Goal: Information Seeking & Learning: Learn about a topic

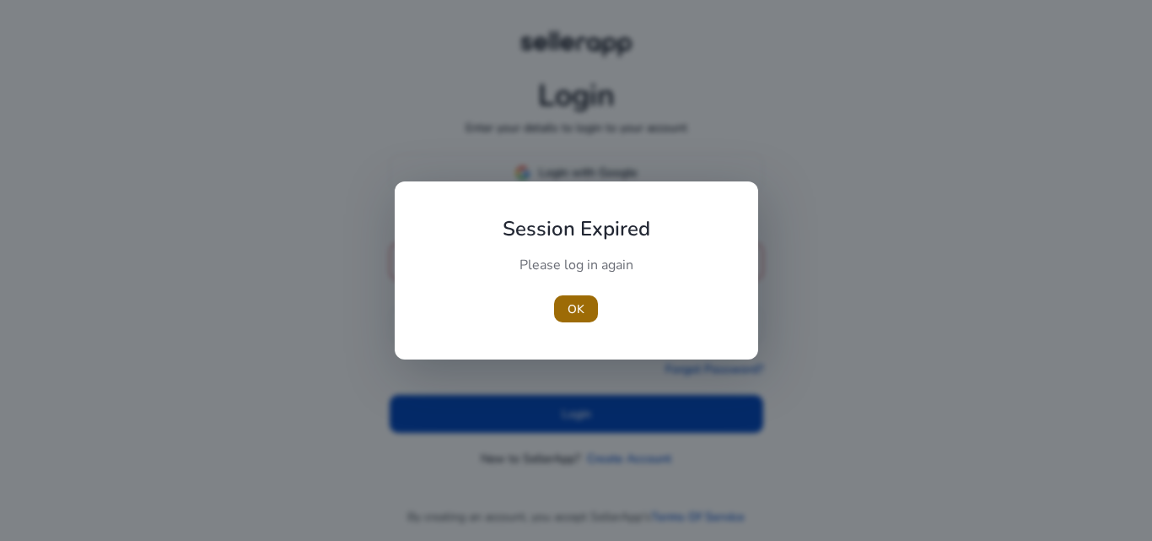
type input "**********"
click at [579, 304] on span "OK" at bounding box center [576, 309] width 17 height 18
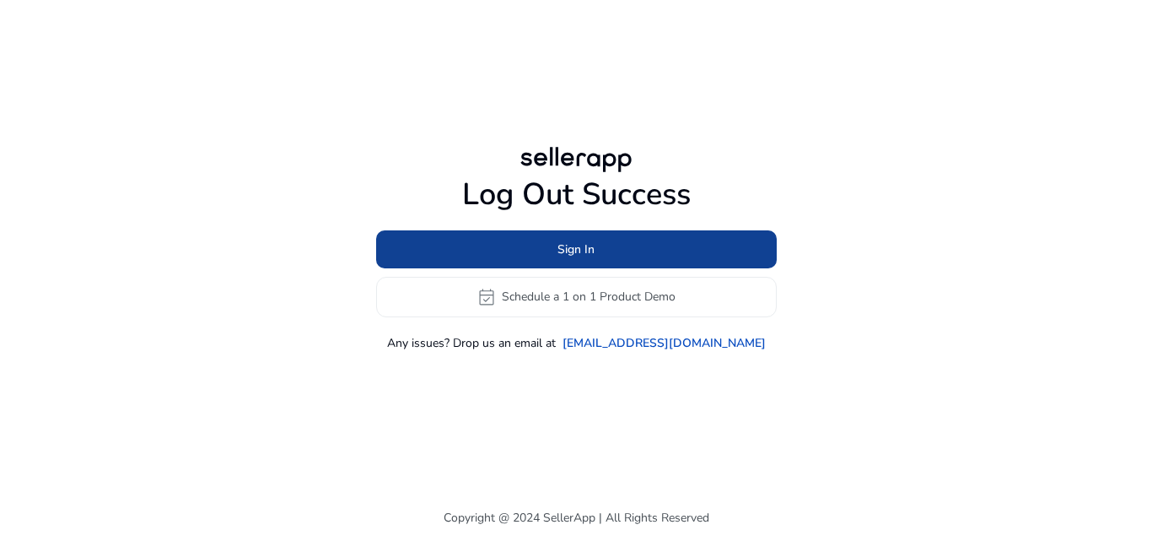
click at [594, 236] on span at bounding box center [576, 249] width 401 height 40
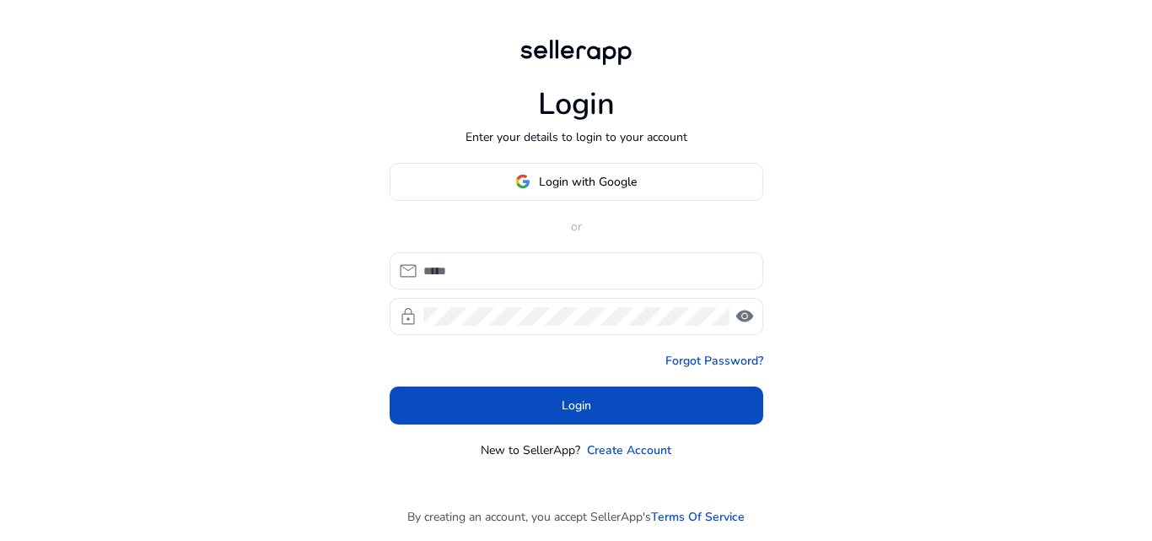
type input "**********"
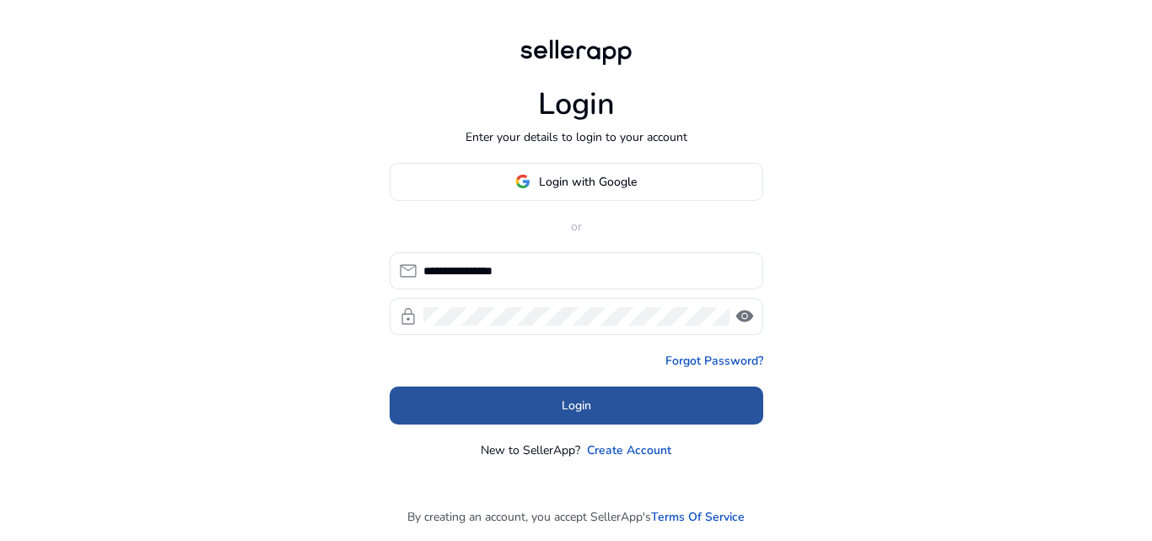
click at [532, 396] on span at bounding box center [577, 405] width 374 height 40
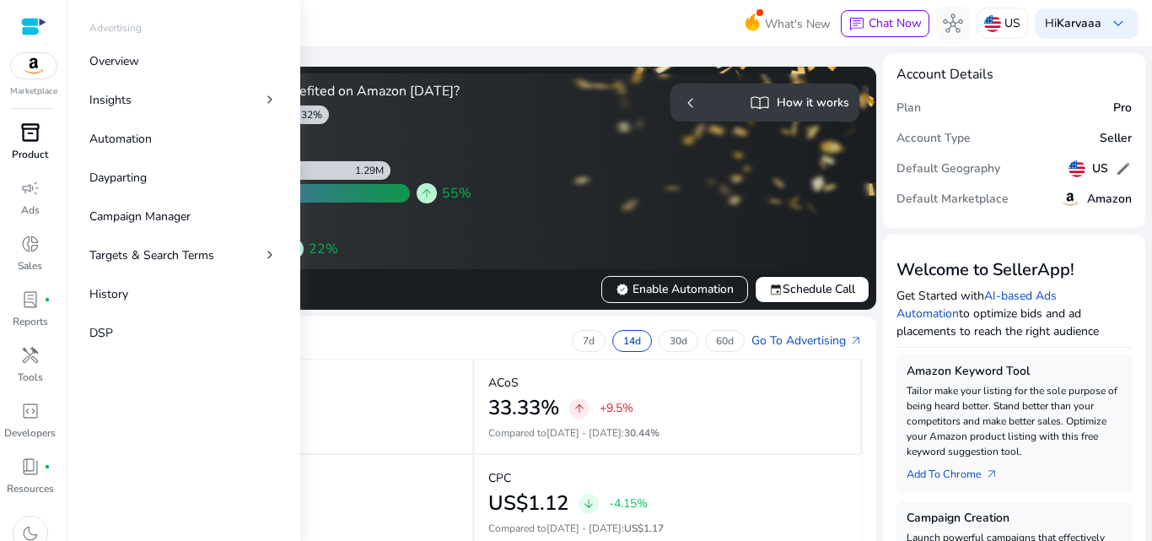
click at [21, 157] on p "Product" at bounding box center [30, 154] width 36 height 15
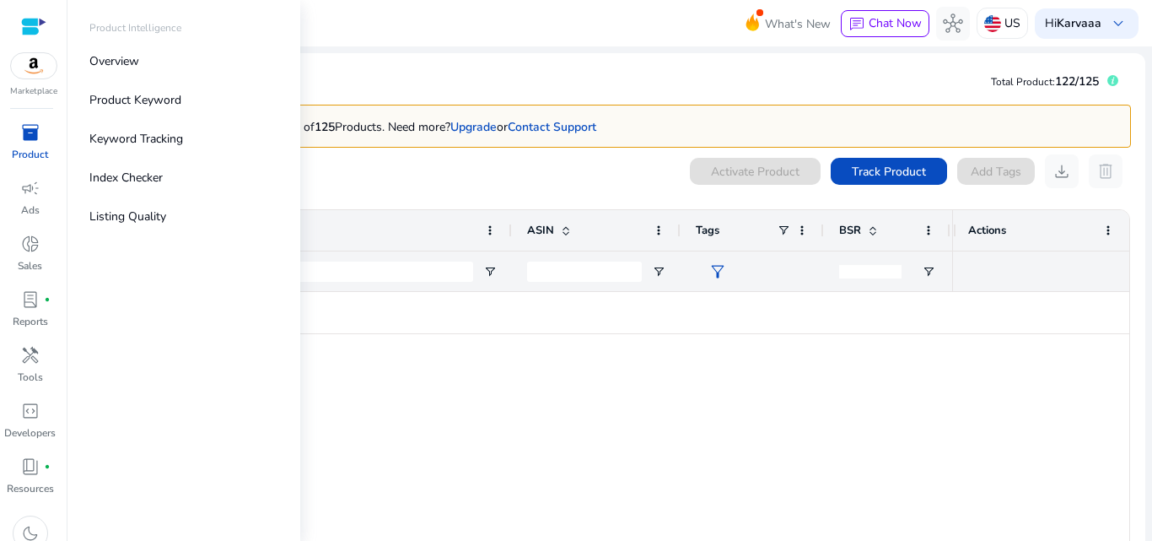
click at [159, 37] on div "Product Intelligence" at bounding box center [184, 31] width 216 height 22
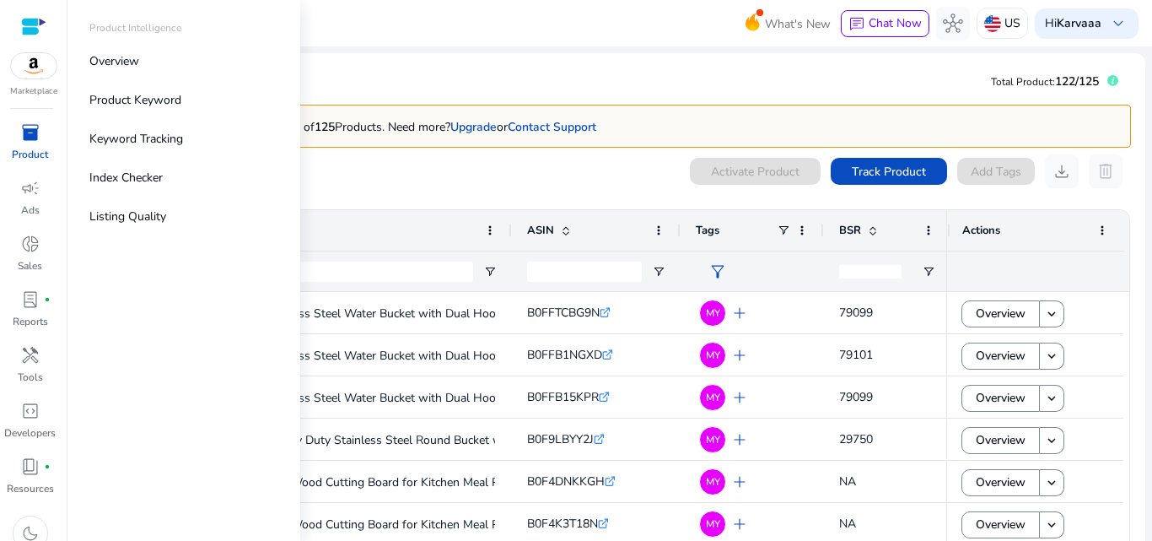
click at [34, 54] on img at bounding box center [34, 65] width 46 height 25
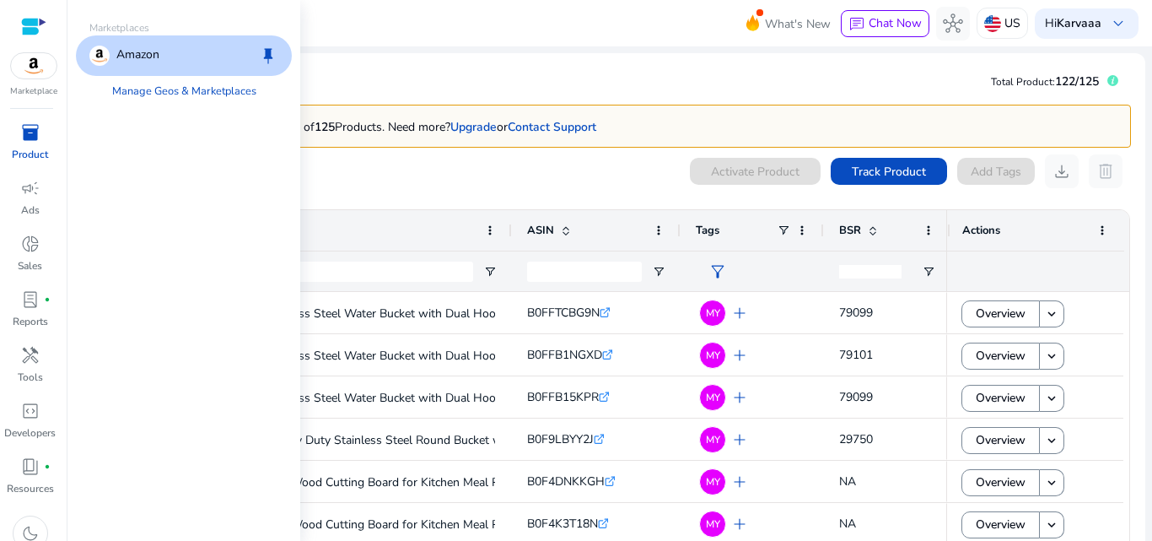
click at [43, 75] on img at bounding box center [34, 65] width 46 height 25
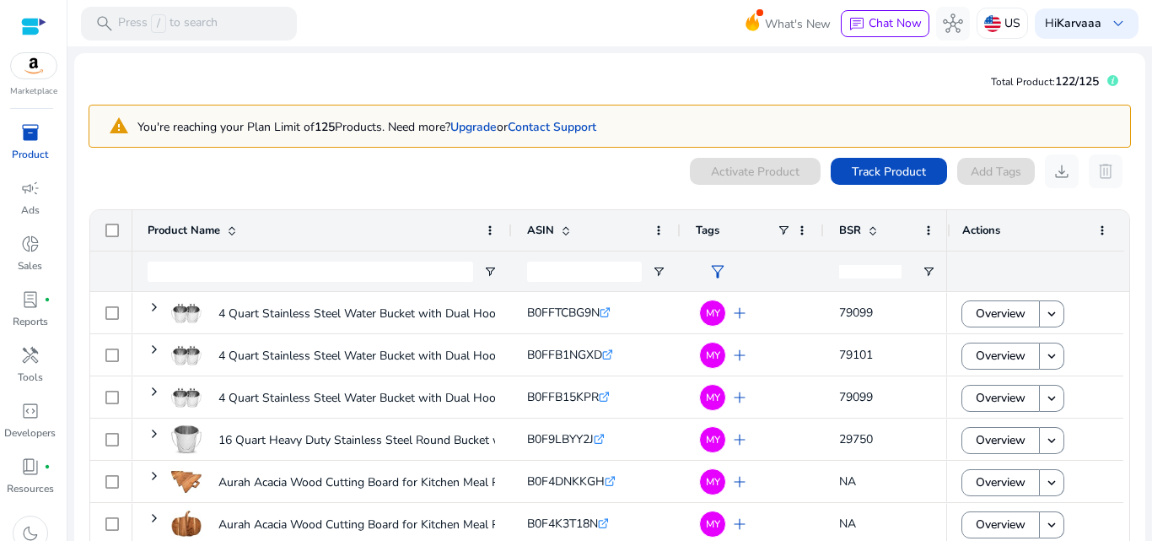
click at [38, 46] on div at bounding box center [33, 26] width 25 height 52
click at [29, 20] on div at bounding box center [33, 26] width 25 height 19
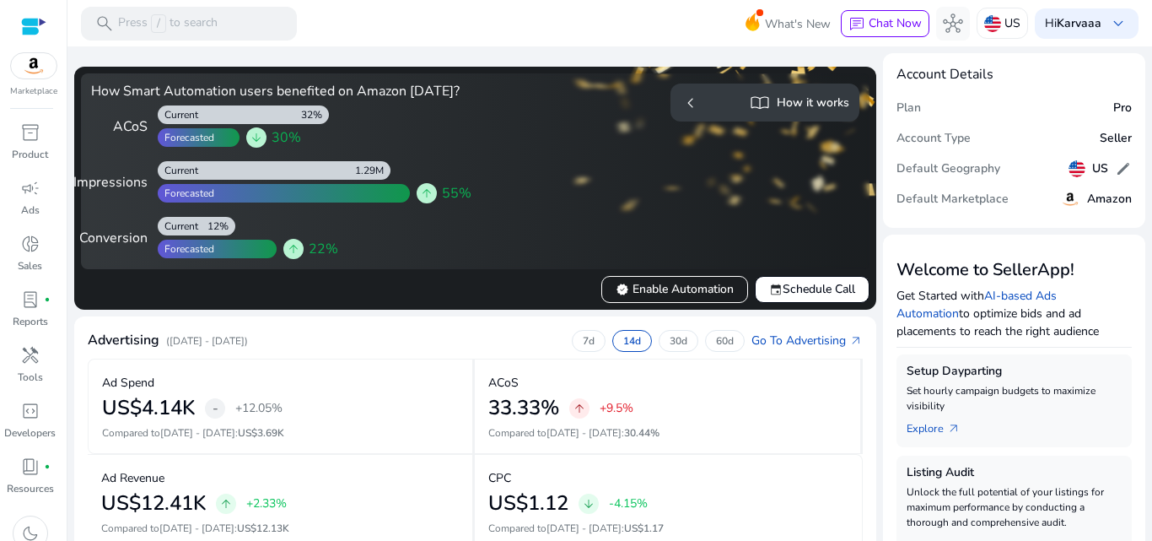
scroll to position [473, 0]
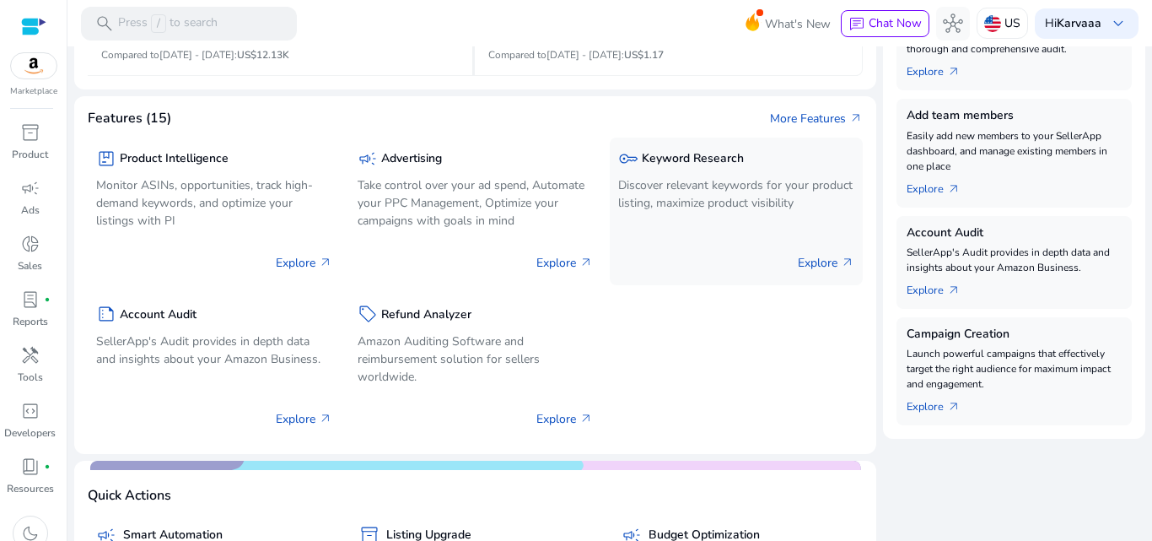
click at [729, 211] on p "Discover relevant keywords for your product listing, maximize product visibility" at bounding box center [736, 193] width 236 height 35
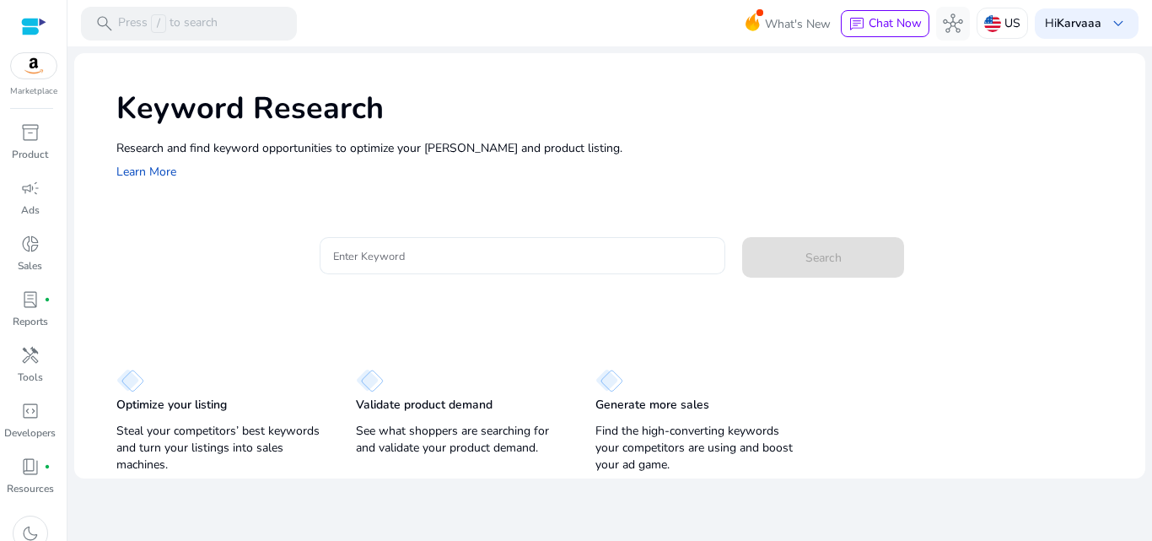
click at [360, 266] on div at bounding box center [522, 255] width 379 height 37
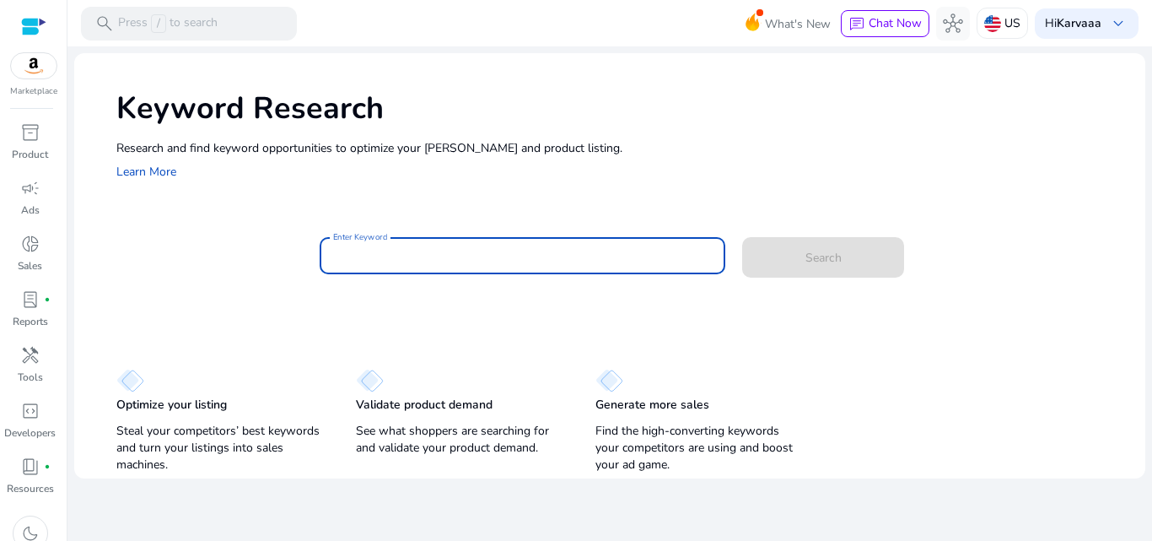
paste input "**********"
type input "**********"
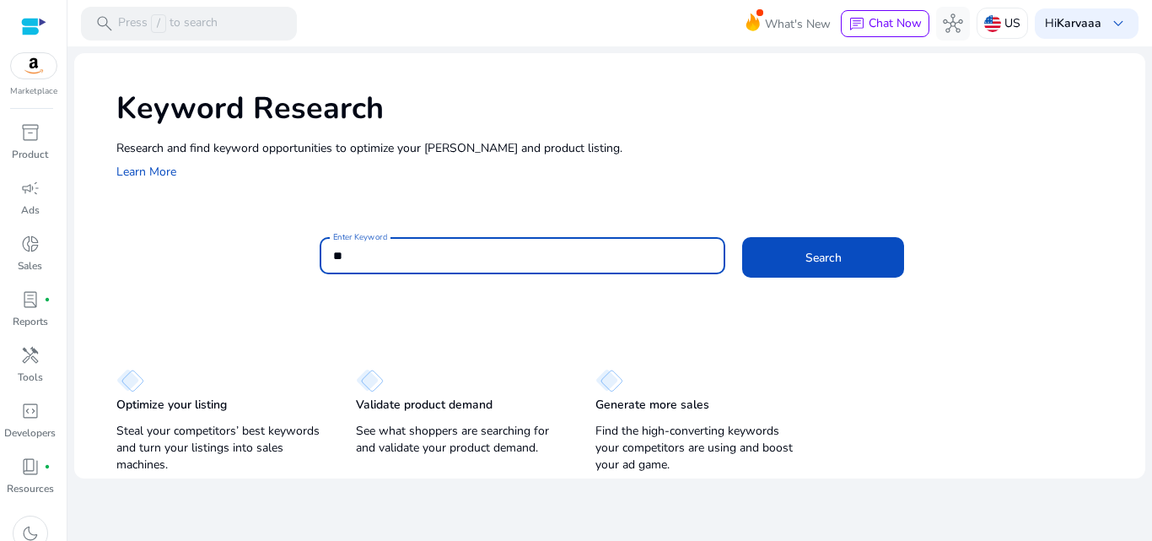
type input "*"
type input "****"
click at [742, 237] on button "Search" at bounding box center [823, 257] width 162 height 40
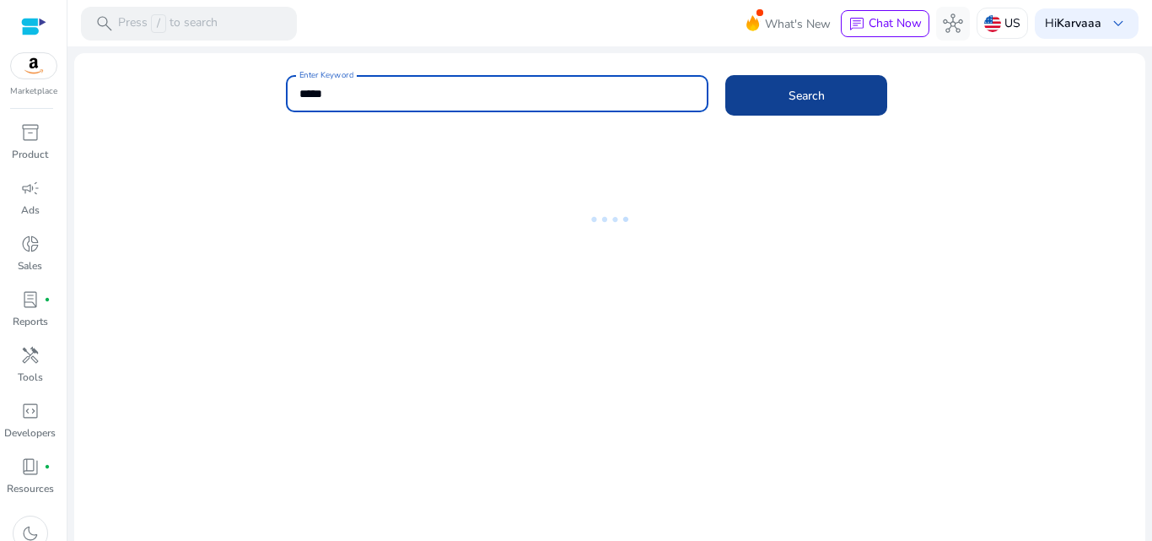
click at [771, 91] on span at bounding box center [806, 95] width 162 height 40
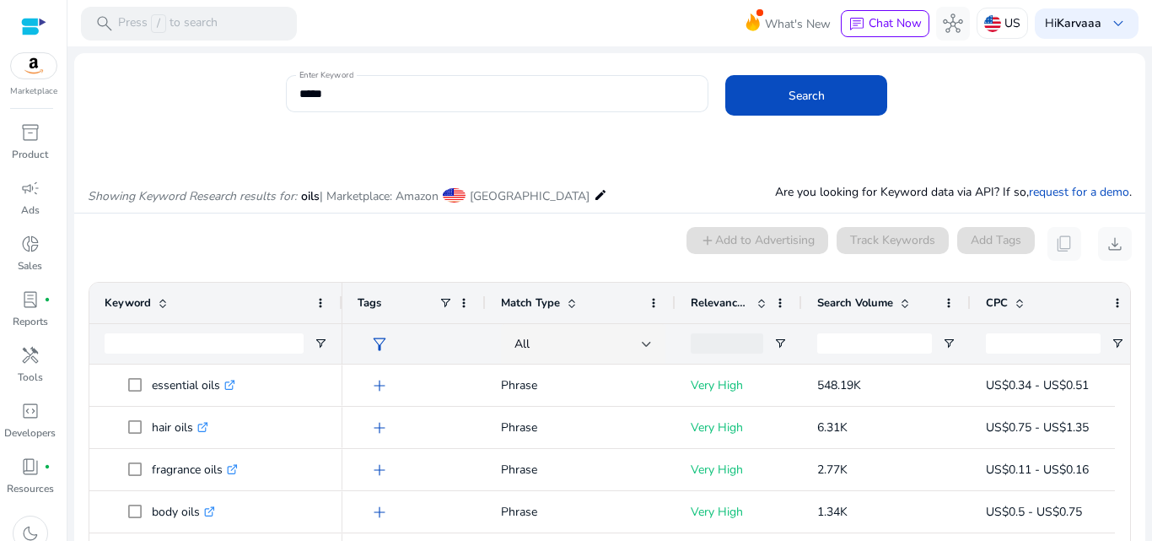
scroll to position [143, 0]
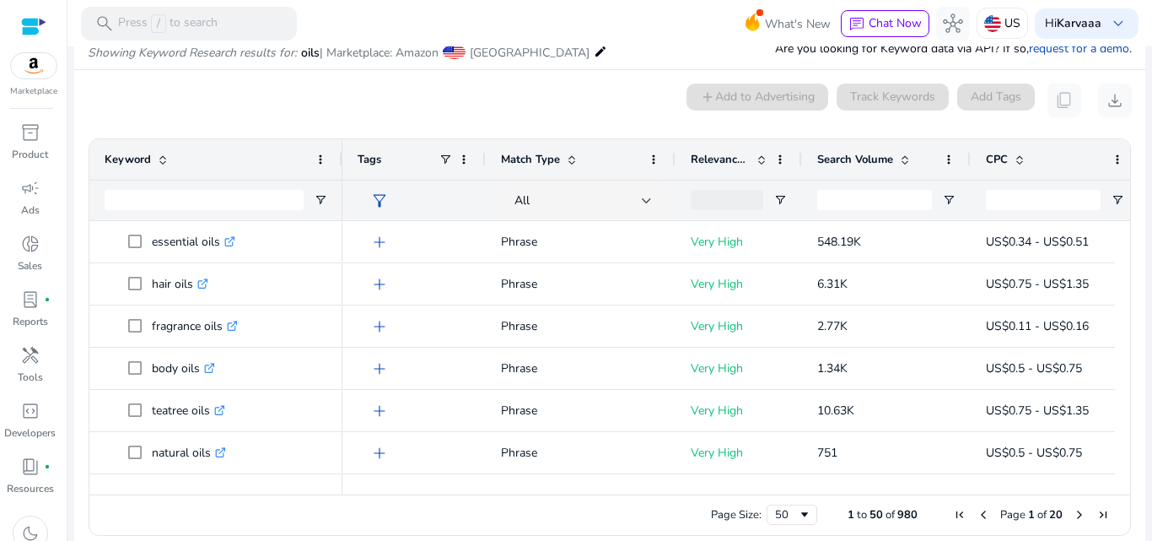
click at [846, 161] on span "Search Volume" at bounding box center [855, 159] width 76 height 15
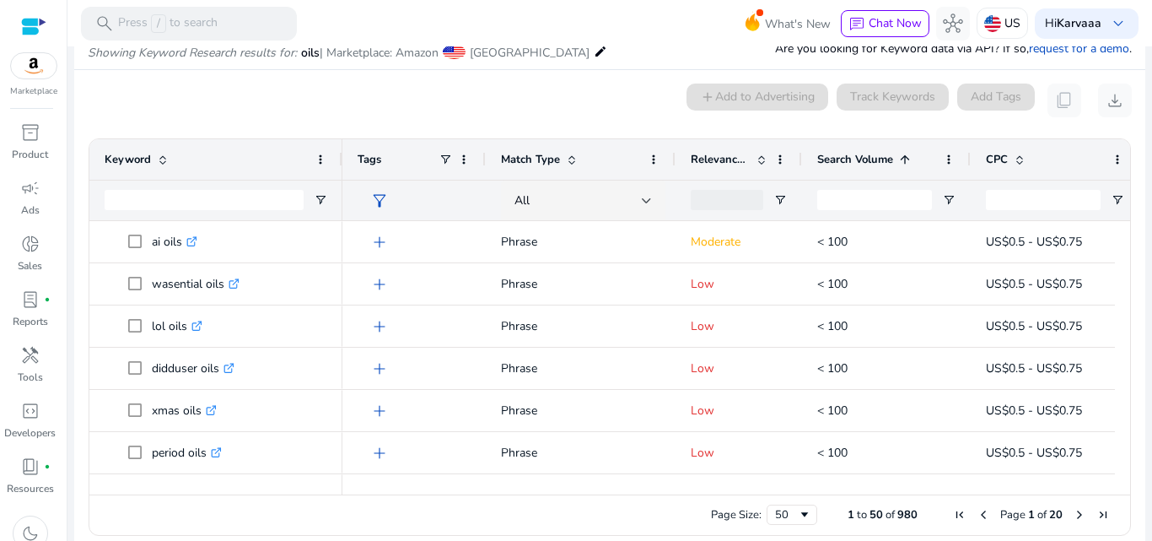
click at [846, 162] on span "Search Volume" at bounding box center [855, 159] width 76 height 15
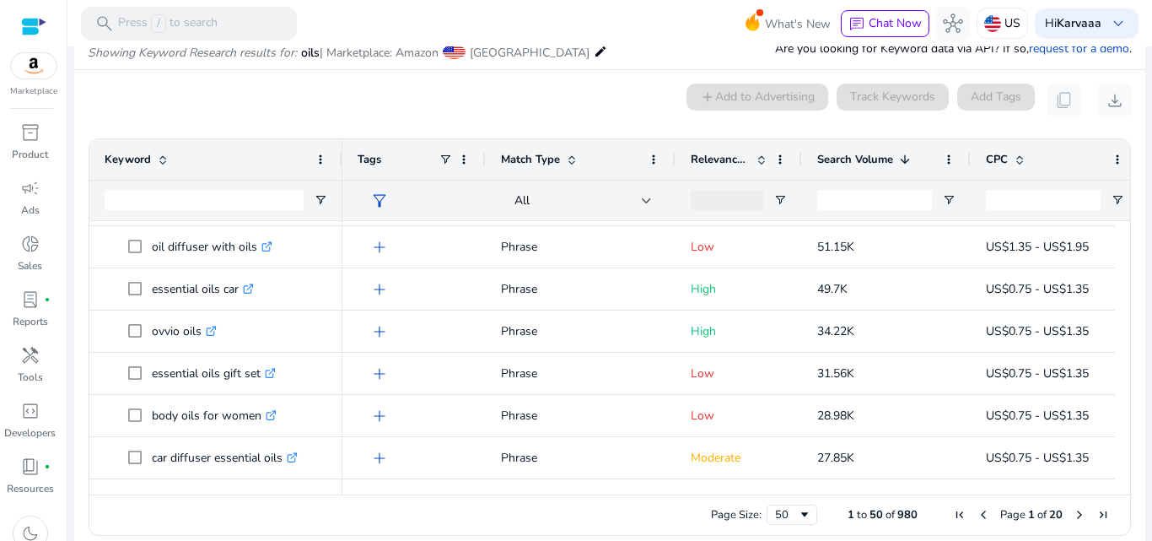
scroll to position [206, 0]
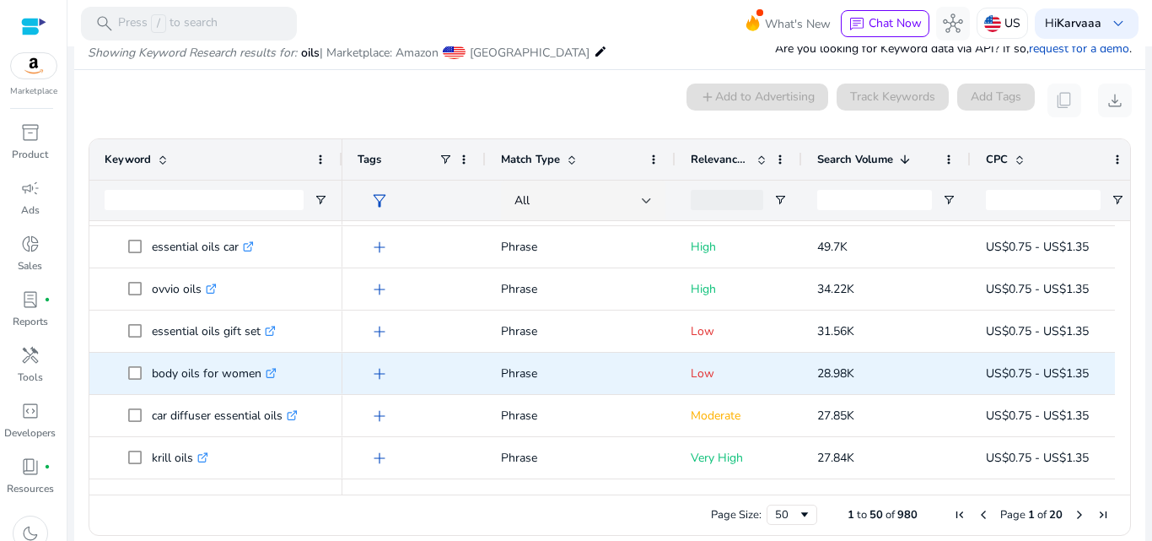
click at [156, 375] on p "body oils for women .st0{fill:#2c8af8}" at bounding box center [214, 373] width 125 height 35
click at [156, 374] on p "body oils for women .st0{fill:#2c8af8}" at bounding box center [214, 373] width 125 height 35
copy p "body"
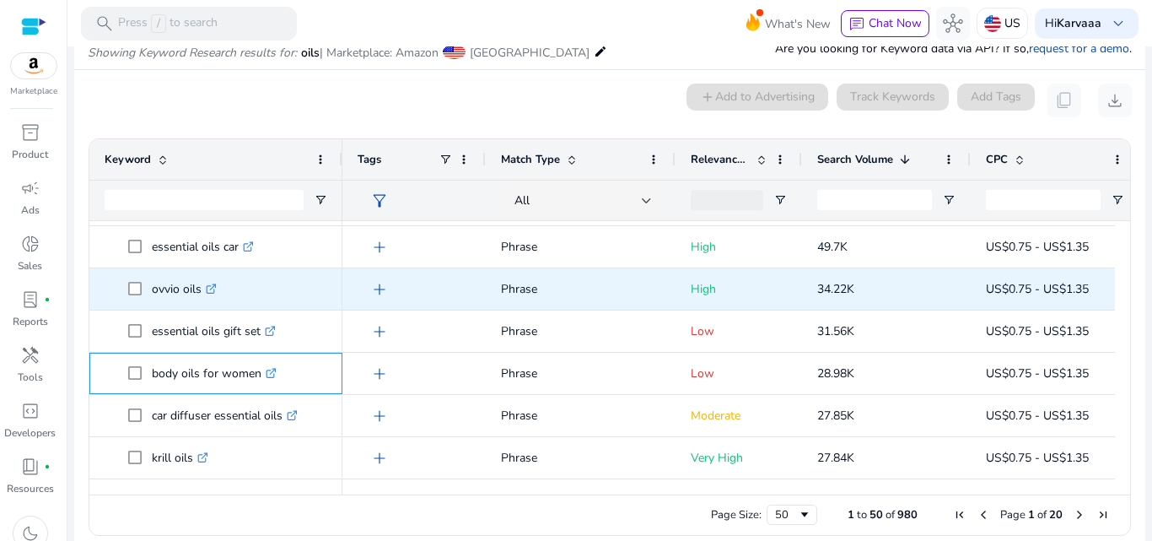
copy p "body"
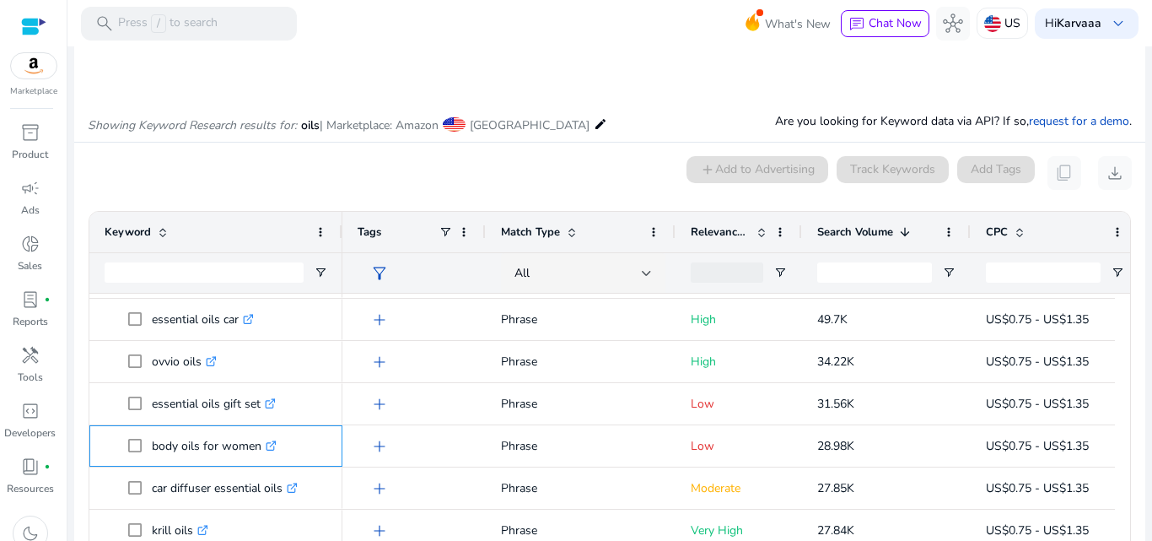
scroll to position [0, 0]
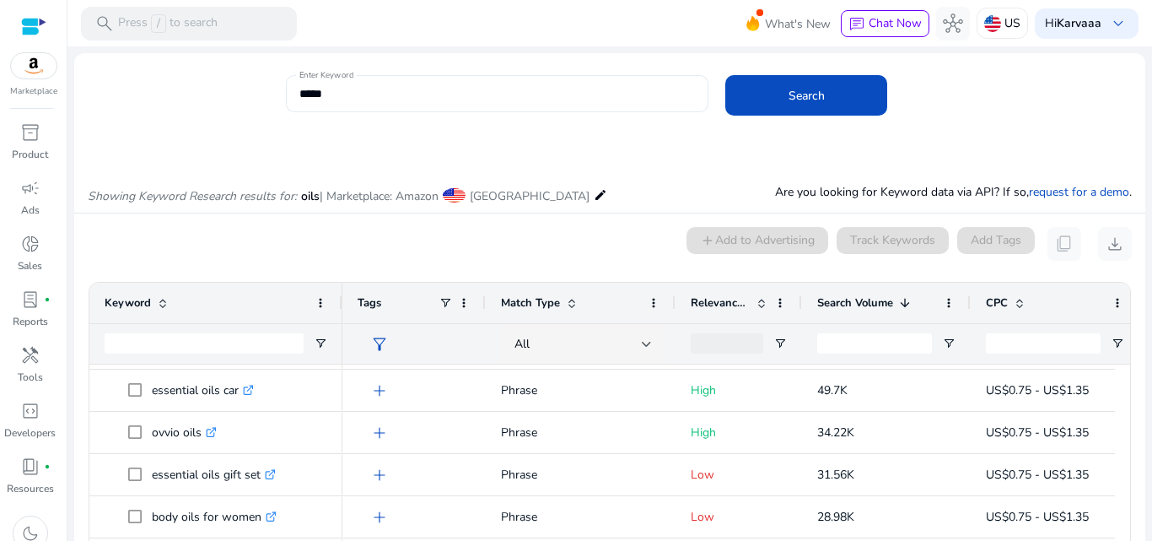
click at [532, 87] on input "****" at bounding box center [495, 93] width 393 height 19
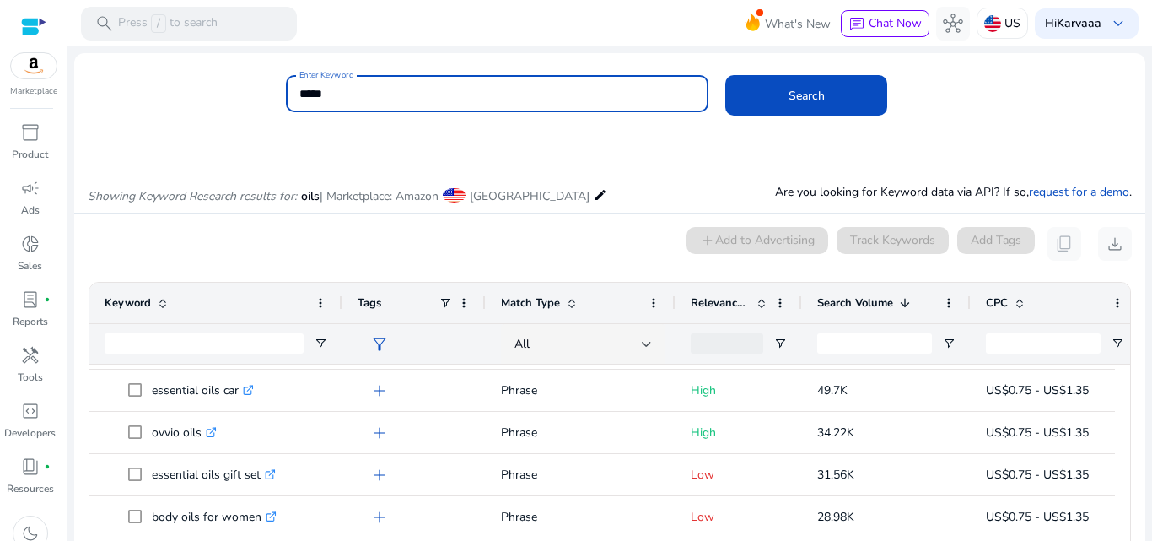
click at [532, 87] on input "****" at bounding box center [495, 93] width 393 height 19
click at [725, 75] on button "Search" at bounding box center [806, 95] width 162 height 40
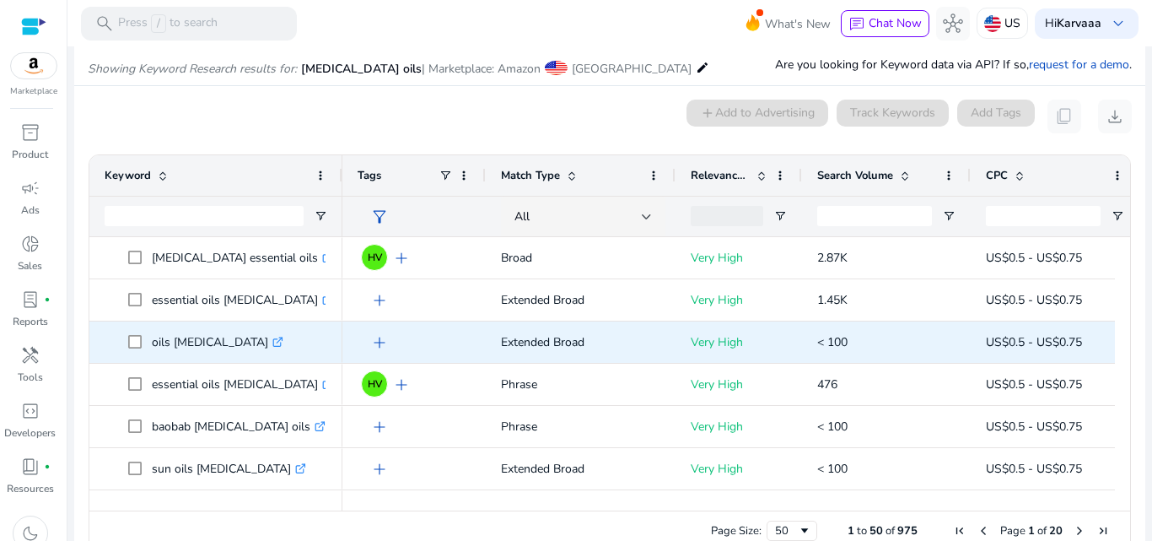
scroll to position [143, 0]
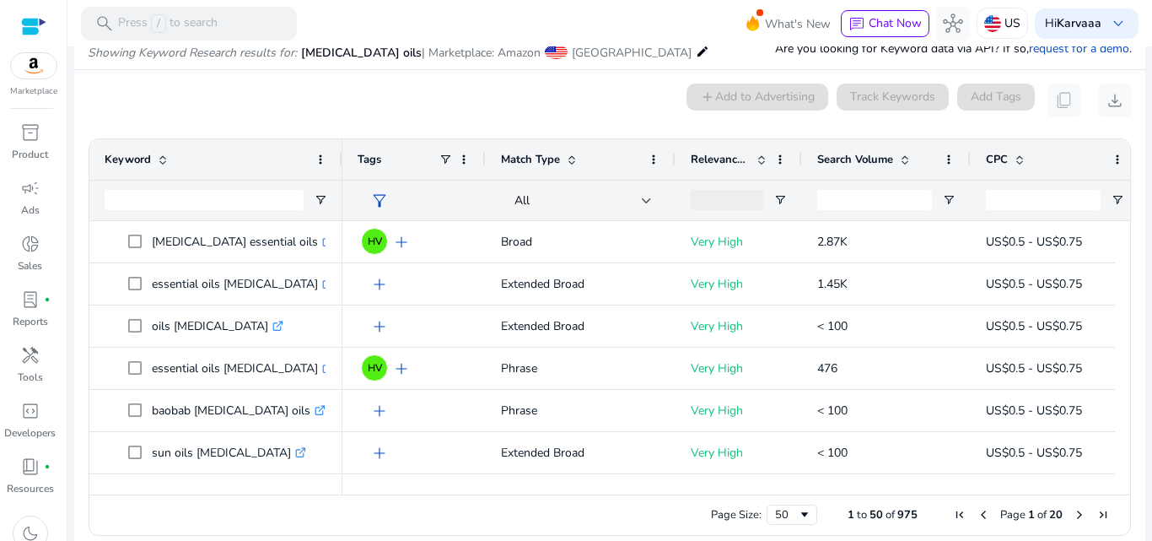
click at [864, 153] on span "Search Volume" at bounding box center [855, 159] width 76 height 15
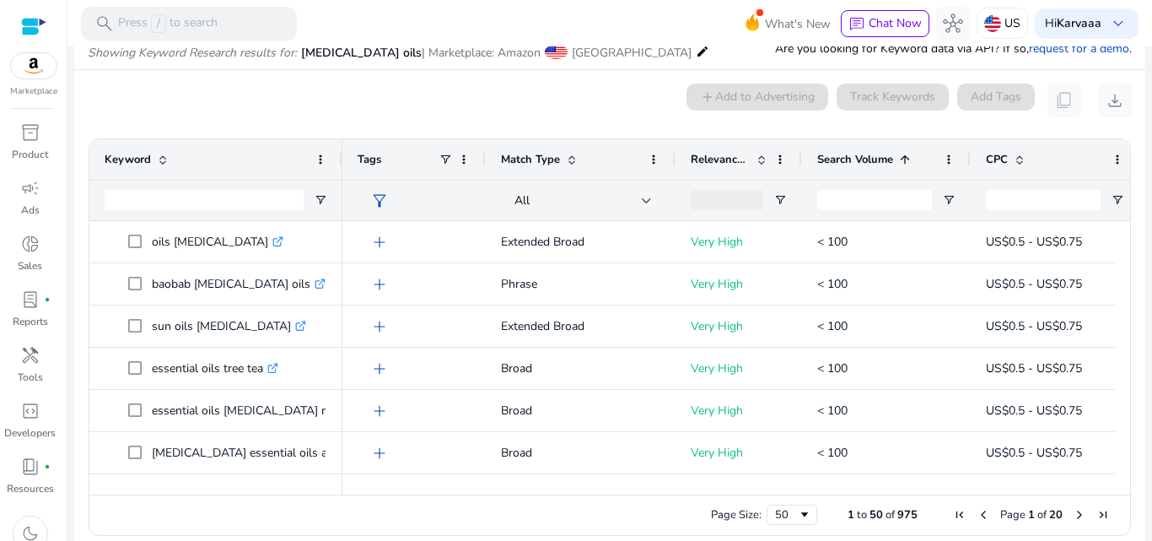
click at [864, 152] on span "Search Volume" at bounding box center [855, 159] width 76 height 15
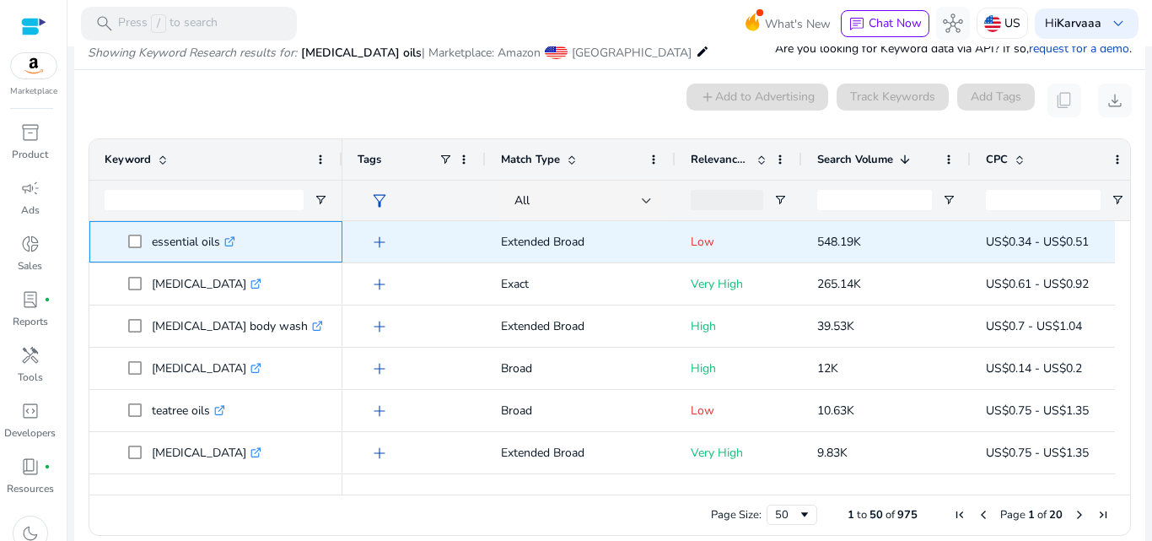
click at [301, 236] on span "essential oils .st0{fill:#2c8af8}" at bounding box center [227, 241] width 199 height 35
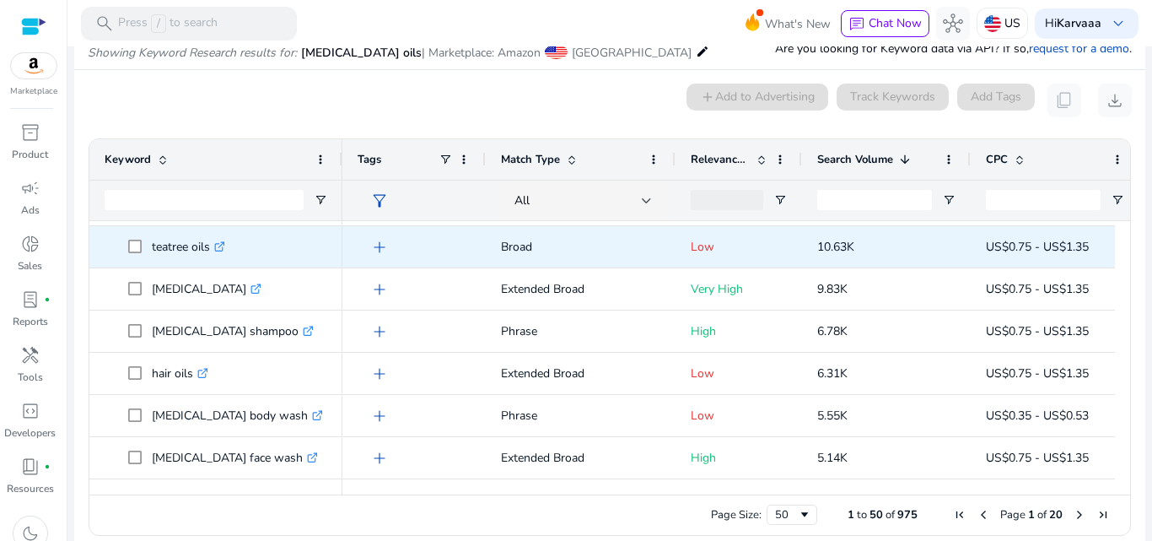
scroll to position [206, 0]
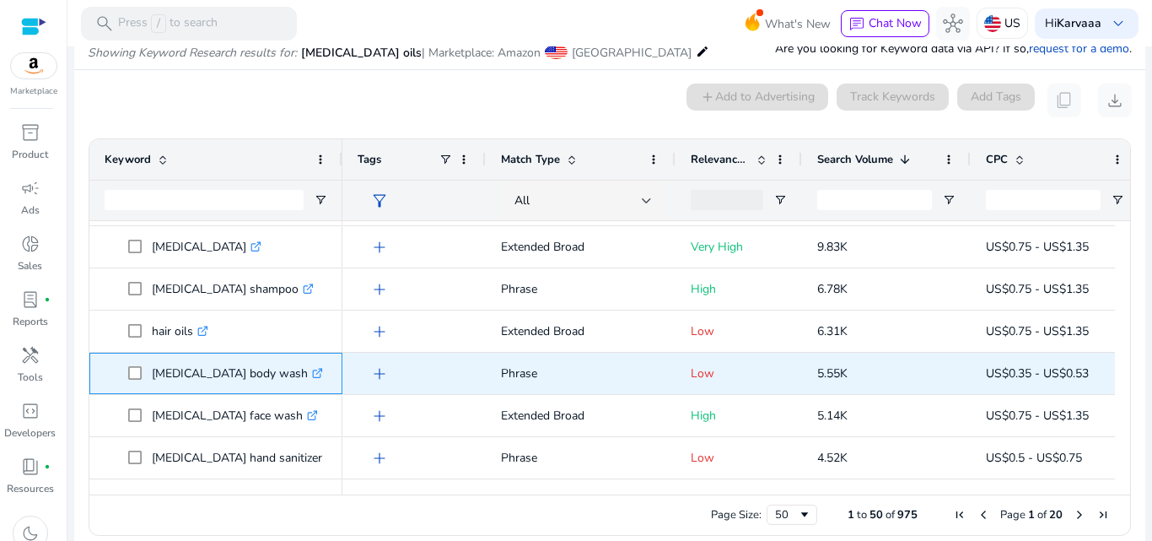
click at [248, 356] on p "[MEDICAL_DATA] body wash .st0{fill:#2c8af8}" at bounding box center [237, 373] width 171 height 35
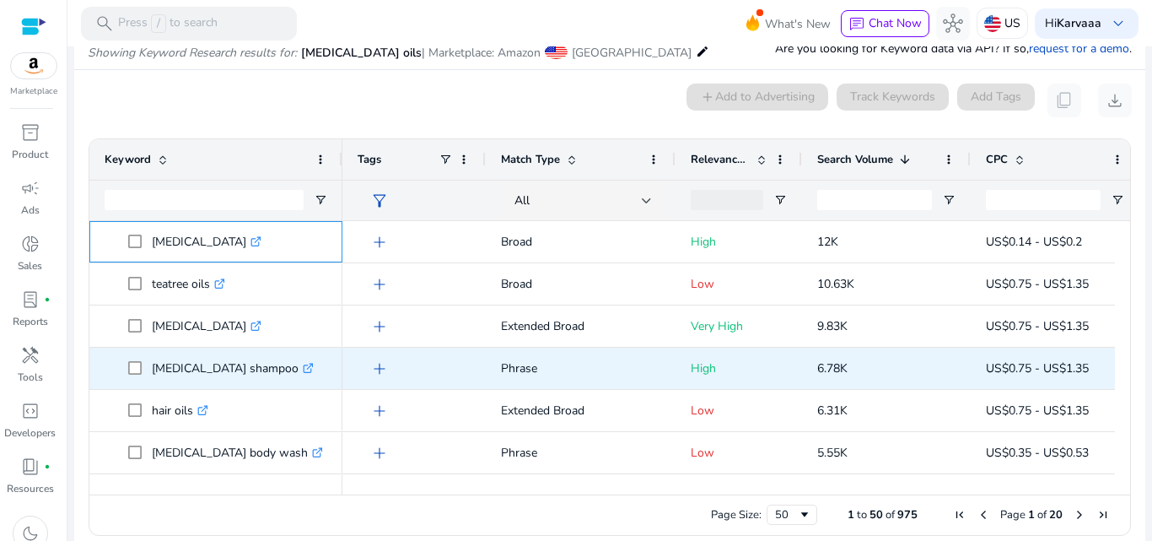
scroll to position [126, 0]
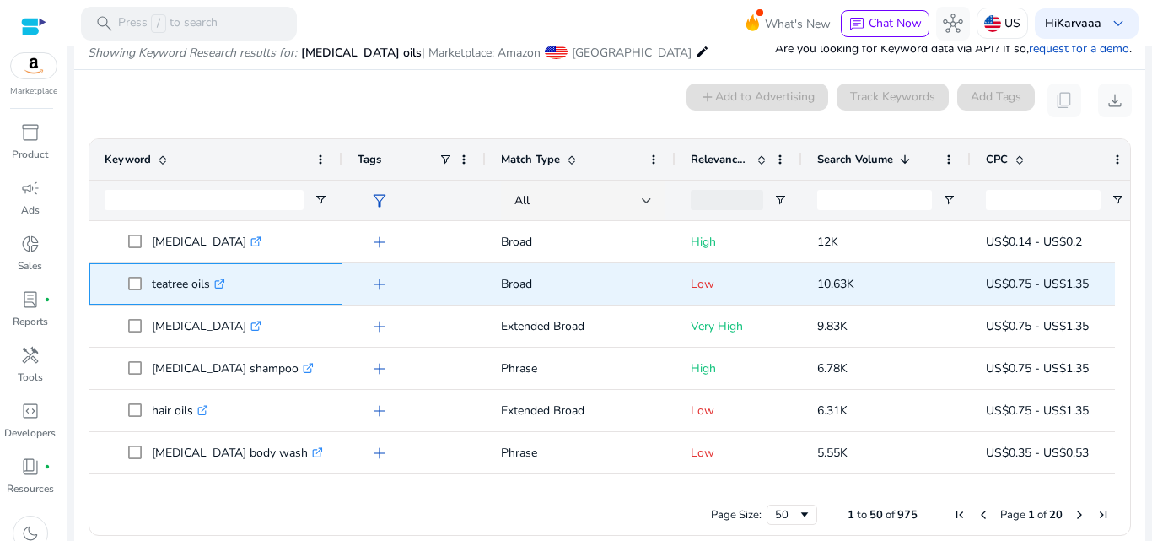
drag, startPoint x: 149, startPoint y: 285, endPoint x: 208, endPoint y: 278, distance: 59.4
click at [213, 287] on span "teatree oils .st0{fill:#2c8af8}" at bounding box center [227, 283] width 199 height 35
copy span "teatree oils"
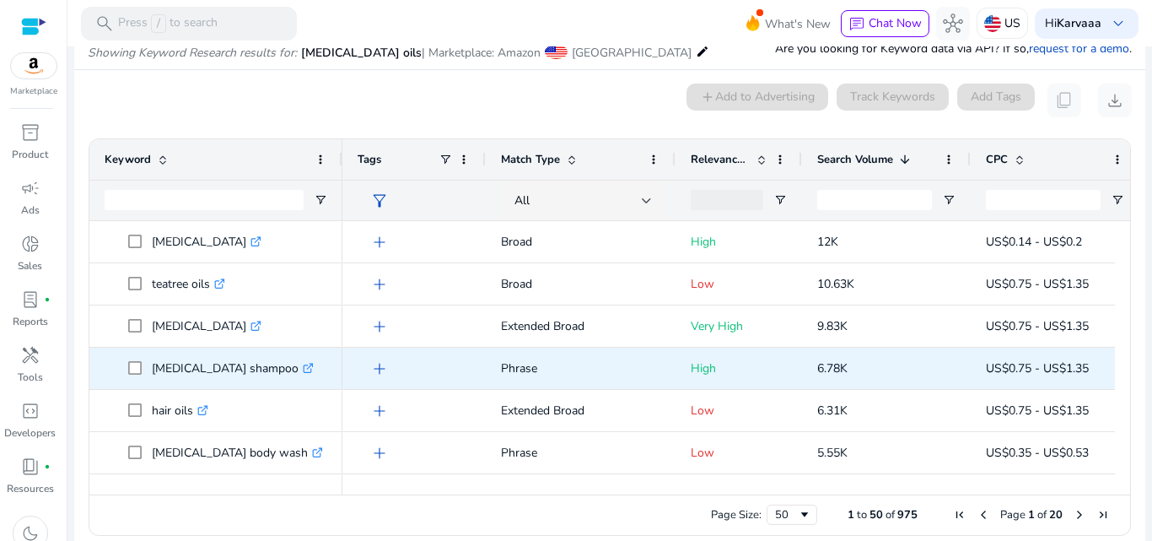
click at [236, 373] on p "[MEDICAL_DATA] shampoo .st0{fill:#2c8af8}" at bounding box center [233, 368] width 162 height 35
copy p "shampoo"
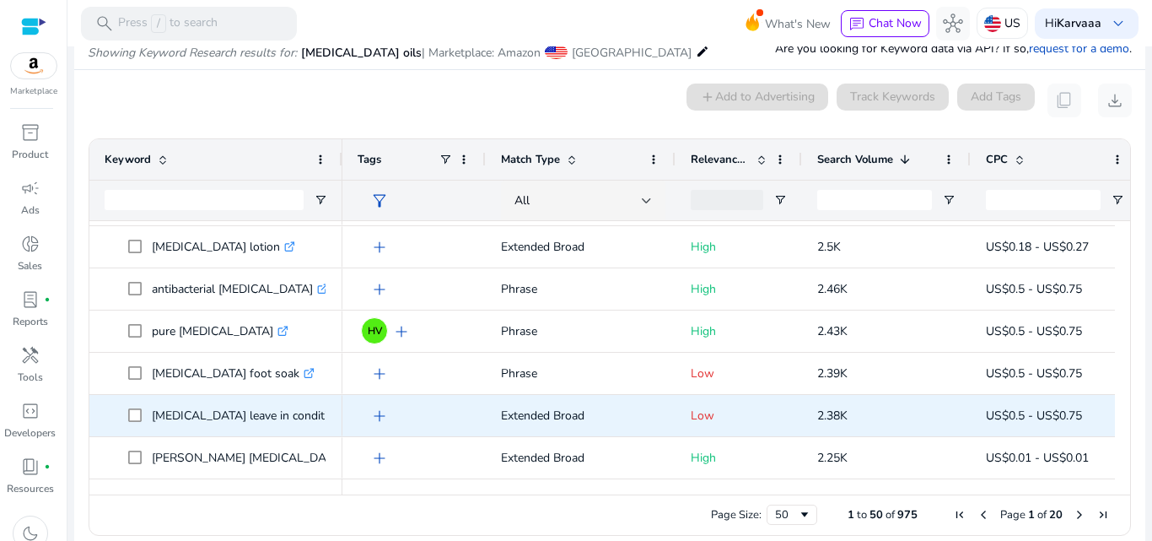
scroll to position [0, 0]
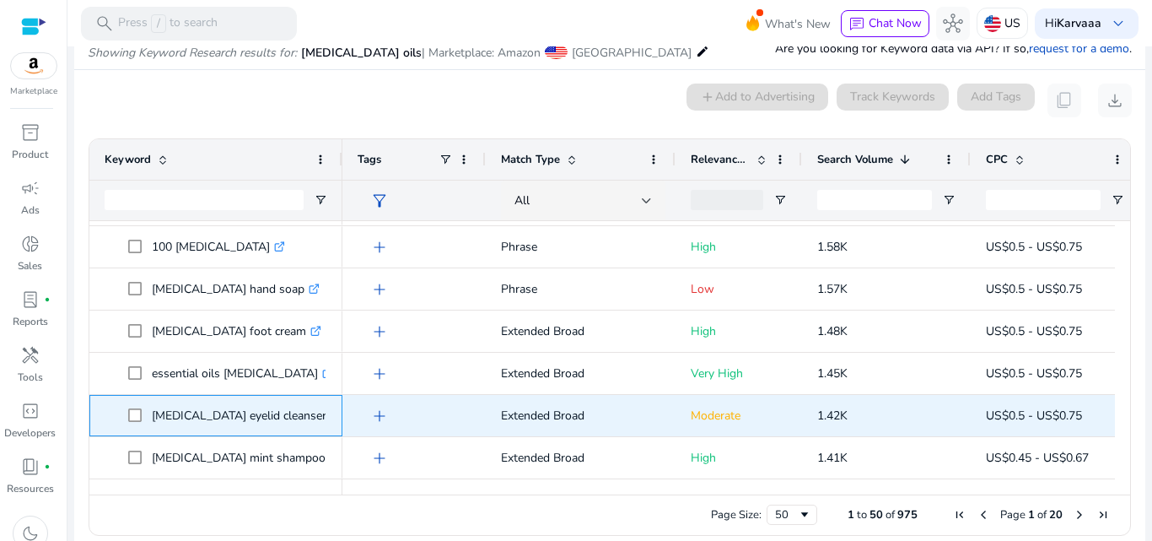
click at [255, 415] on p "[MEDICAL_DATA] eyelid cleanser .st0{fill:#2c8af8}" at bounding box center [247, 415] width 190 height 35
copy p "cleanser"
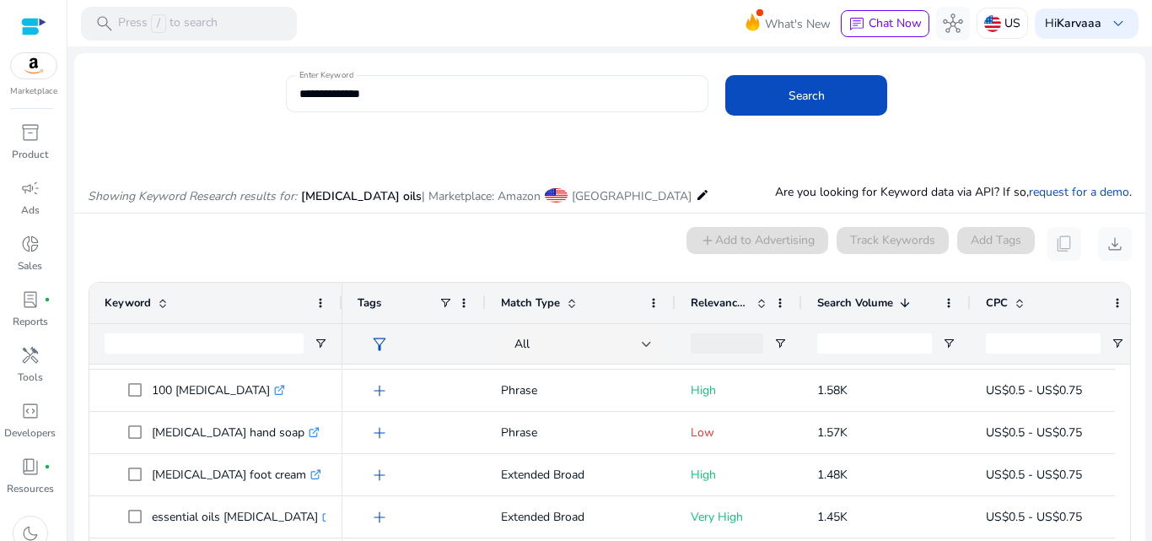
click at [585, 93] on input "**********" at bounding box center [495, 93] width 393 height 19
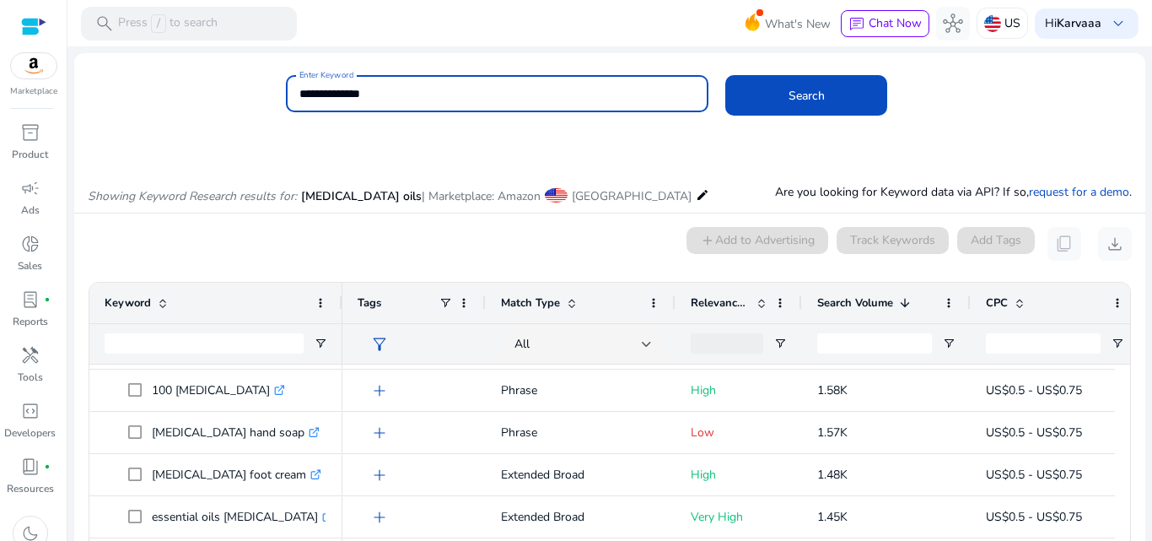
click at [585, 93] on input "**********" at bounding box center [495, 93] width 393 height 19
click at [585, 92] on input "**********" at bounding box center [495, 93] width 393 height 19
type input "*"
type input "**********"
click at [725, 75] on button "Search" at bounding box center [806, 95] width 162 height 40
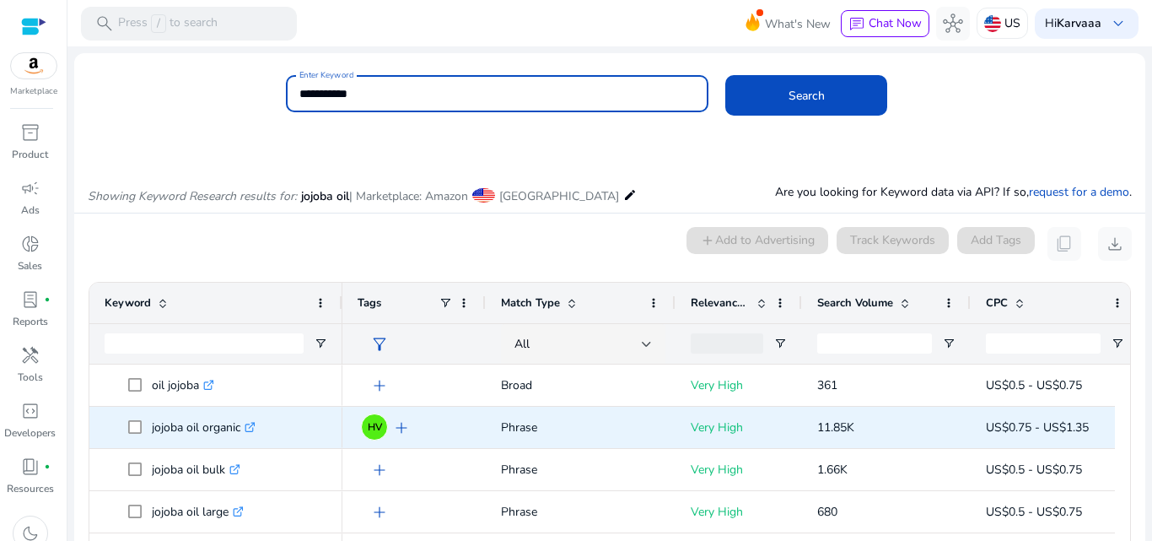
scroll to position [143, 0]
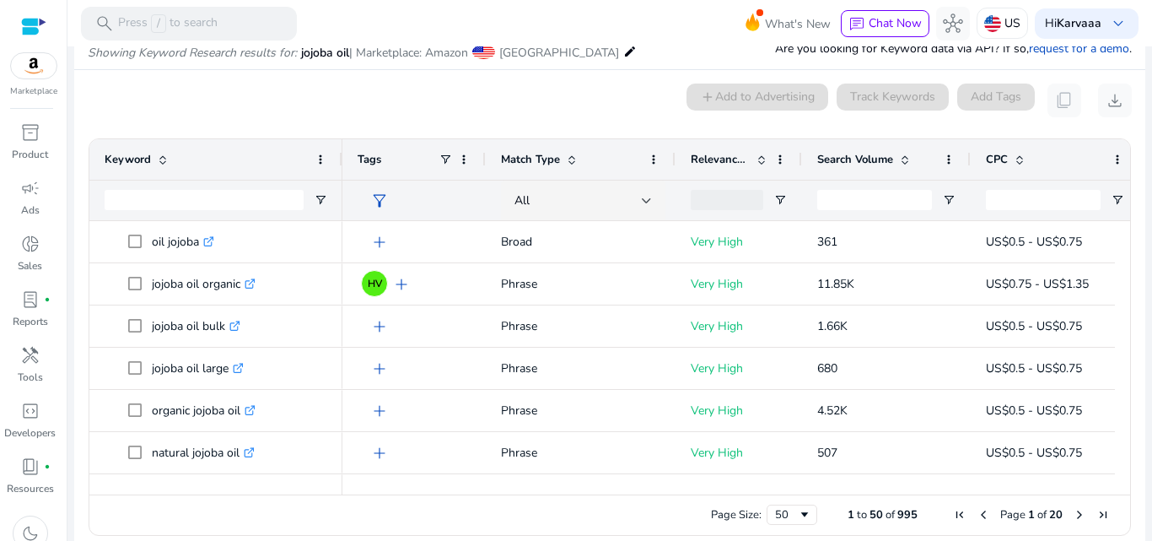
click at [850, 161] on span "Search Volume" at bounding box center [855, 159] width 76 height 15
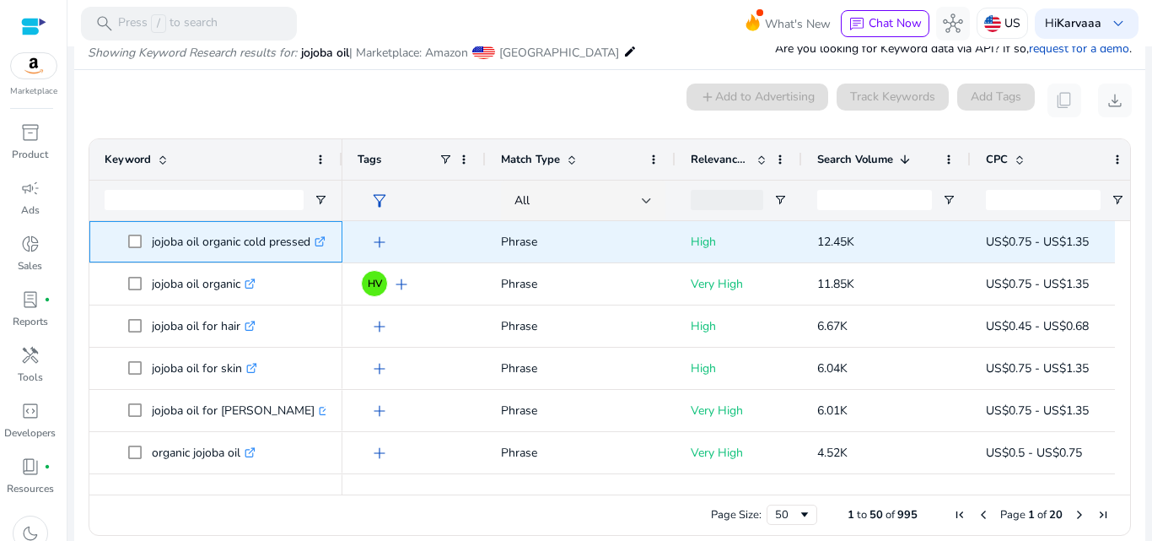
drag, startPoint x: 148, startPoint y: 236, endPoint x: 306, endPoint y: 253, distance: 159.4
click at [306, 253] on span "jojoba oil organic cold pressed .st0{fill:#2c8af8}" at bounding box center [227, 241] width 199 height 35
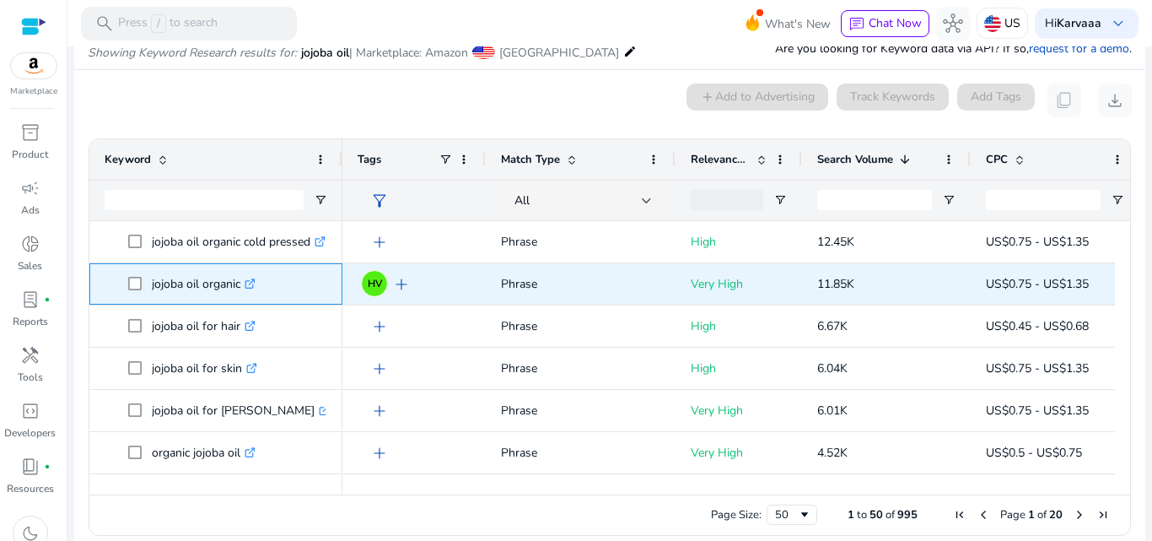
click at [203, 301] on div "jojoba oil organic .st0{fill:#2c8af8}" at bounding box center [216, 284] width 223 height 40
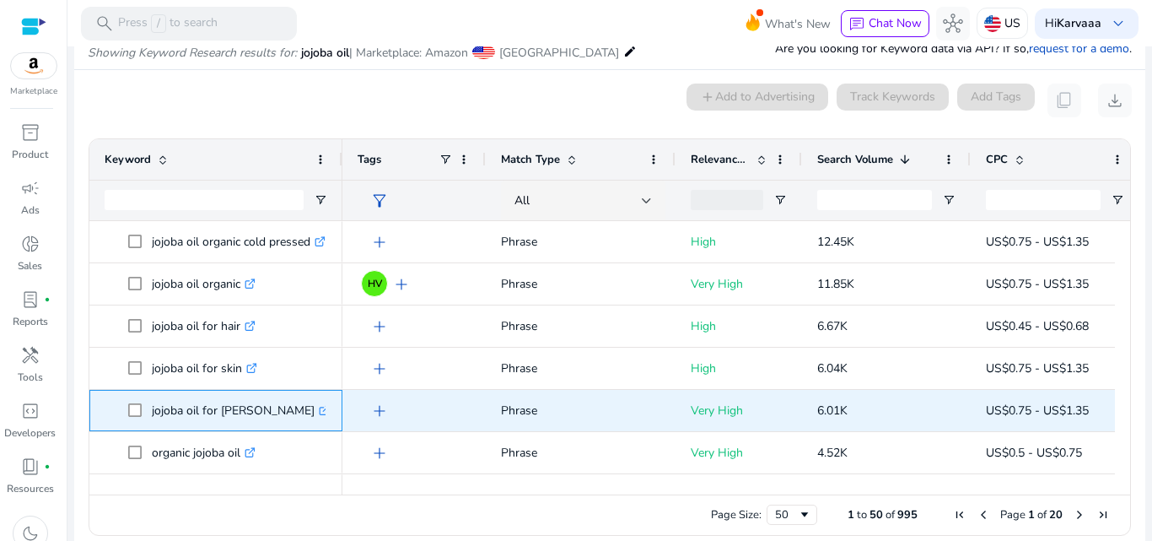
click at [232, 407] on p "jojoba oil for [PERSON_NAME] .st0{fill:#2c8af8}" at bounding box center [241, 410] width 178 height 35
copy p "[PERSON_NAME]"
